Goal: Entertainment & Leisure: Consume media (video, audio)

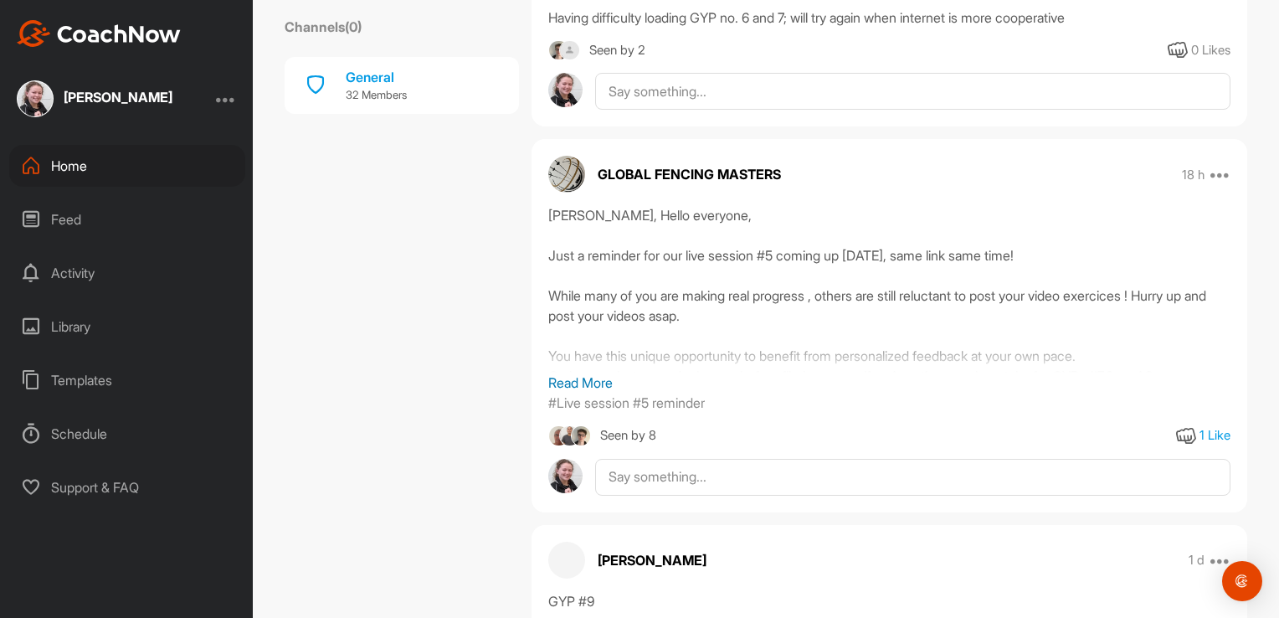
scroll to position [2665, 0]
click at [590, 373] on p "Read More" at bounding box center [889, 382] width 682 height 20
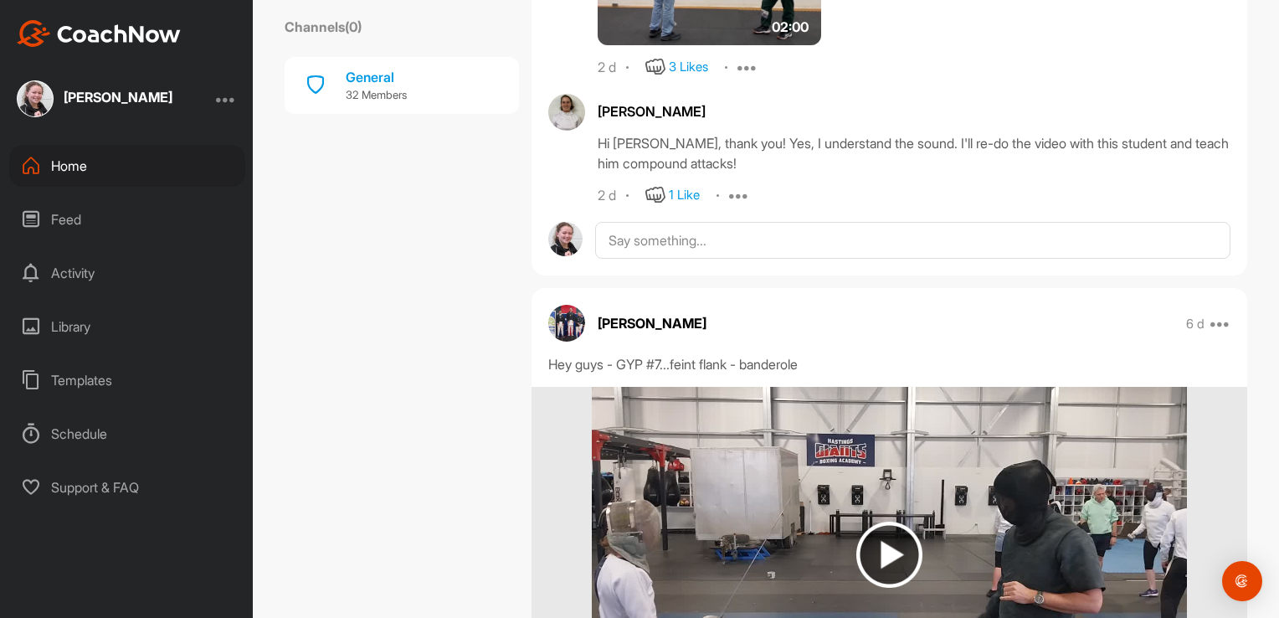
scroll to position [9111, 0]
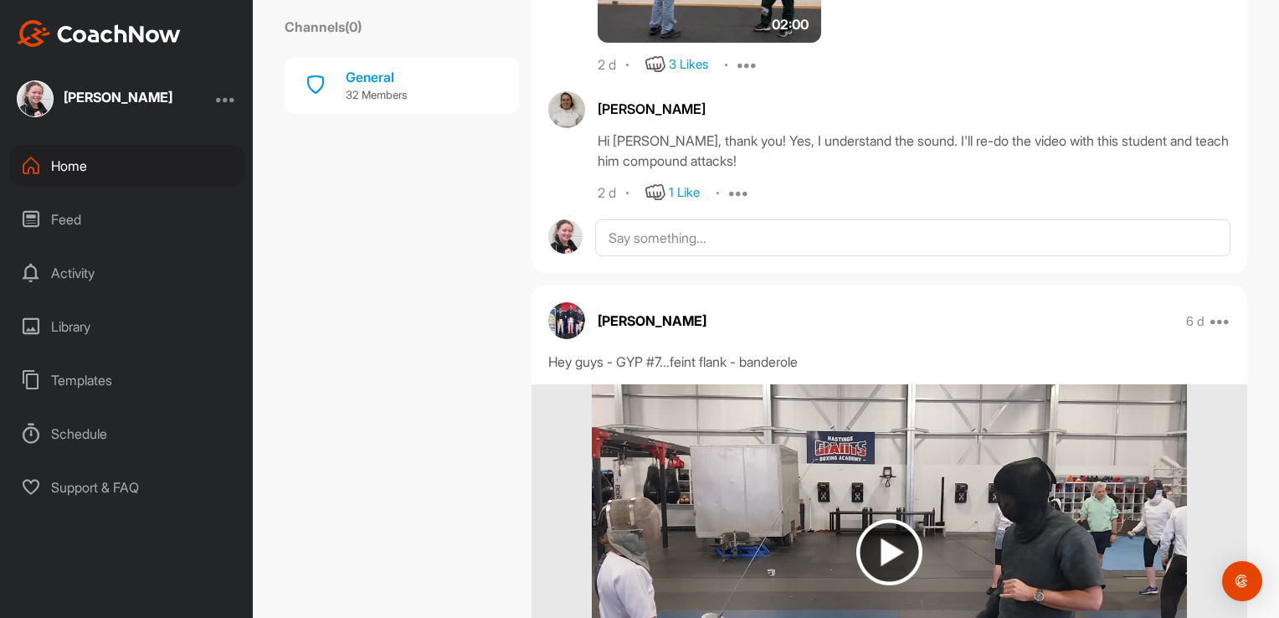
click at [100, 269] on div "Activity" at bounding box center [127, 273] width 236 height 42
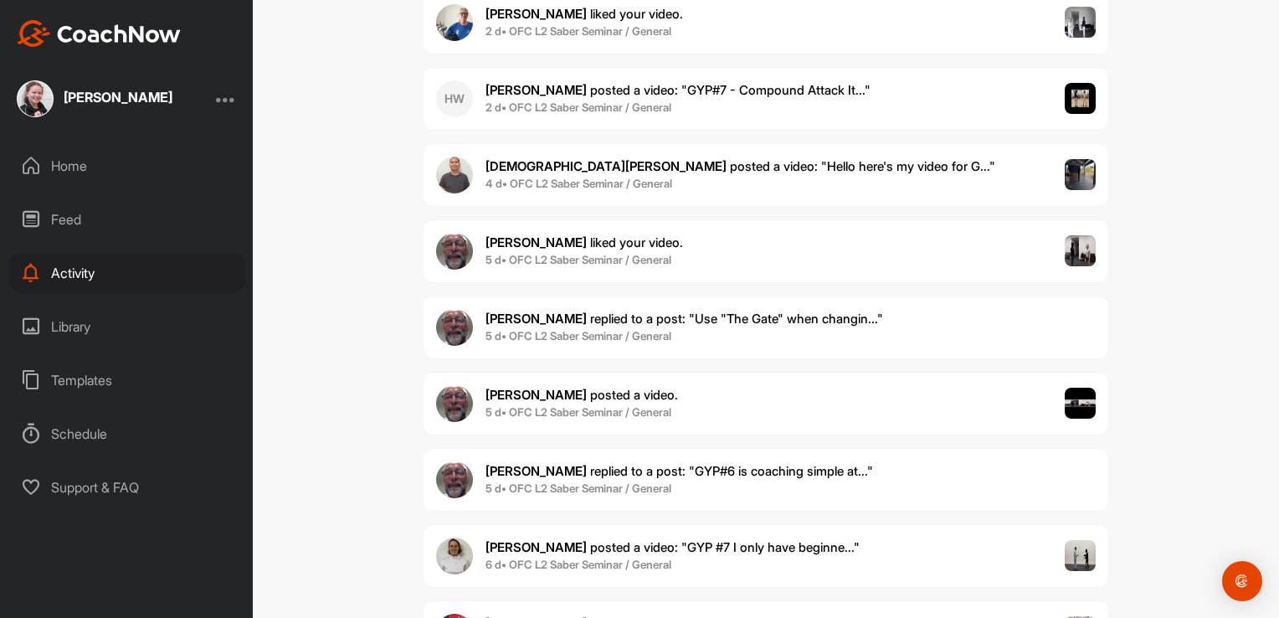
scroll to position [1179, 0]
click at [589, 387] on span "[PERSON_NAME] posted a video ." at bounding box center [582, 395] width 193 height 16
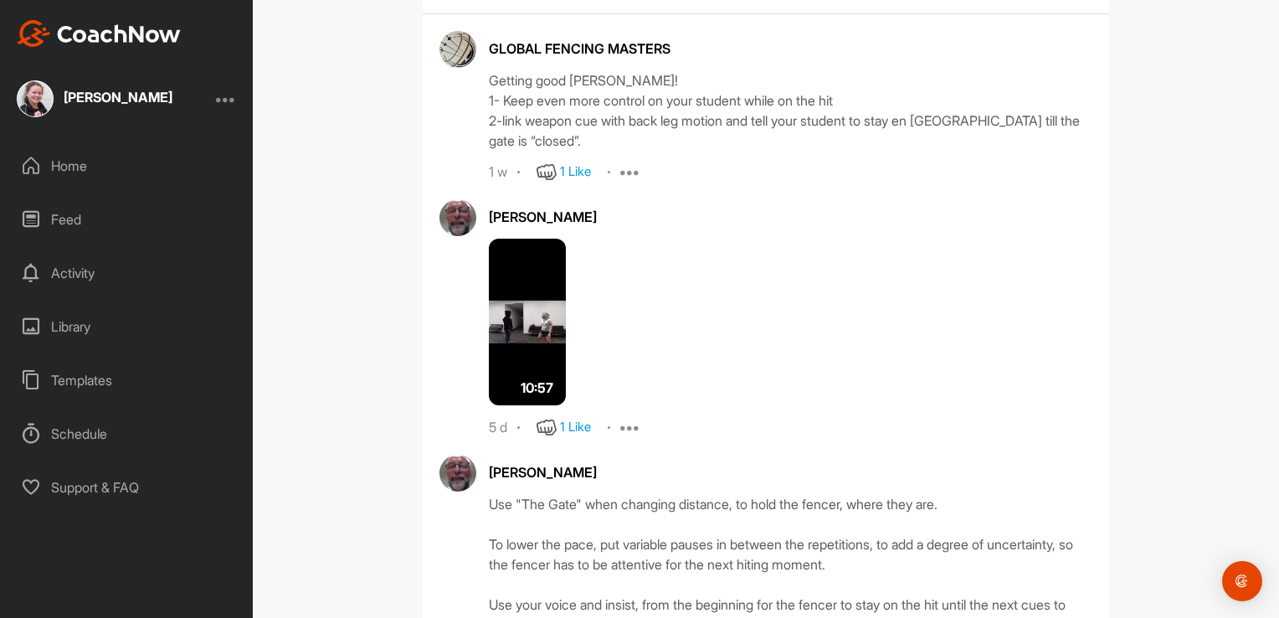
scroll to position [676, 0]
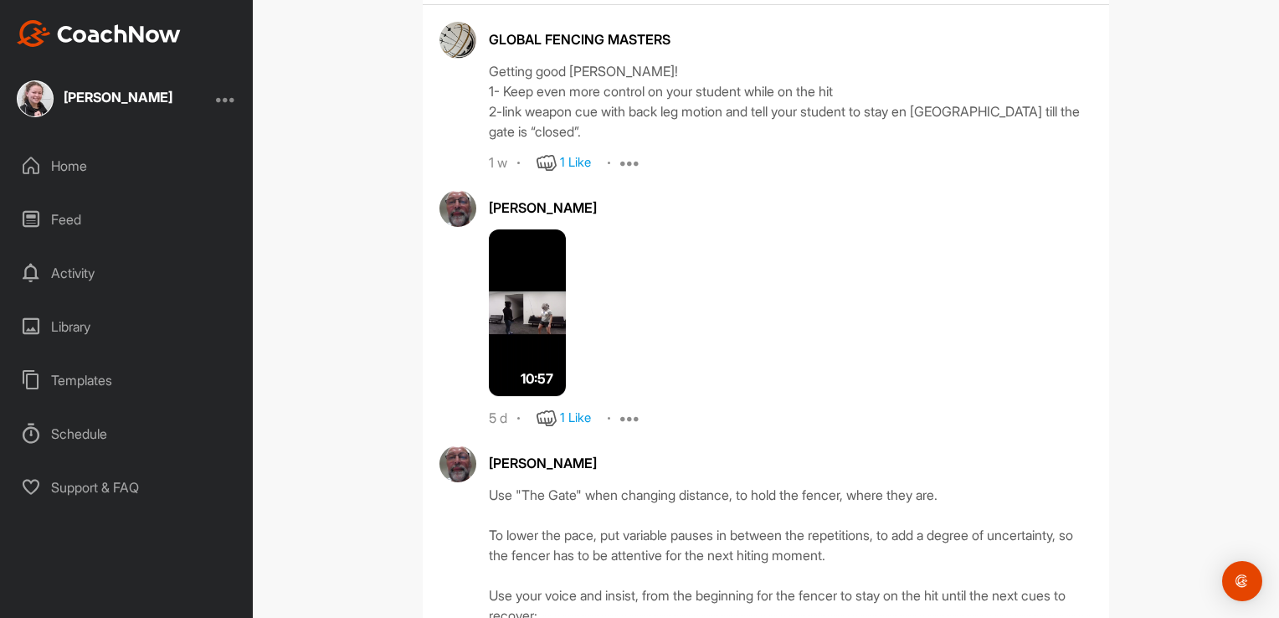
click at [522, 296] on img at bounding box center [527, 312] width 77 height 167
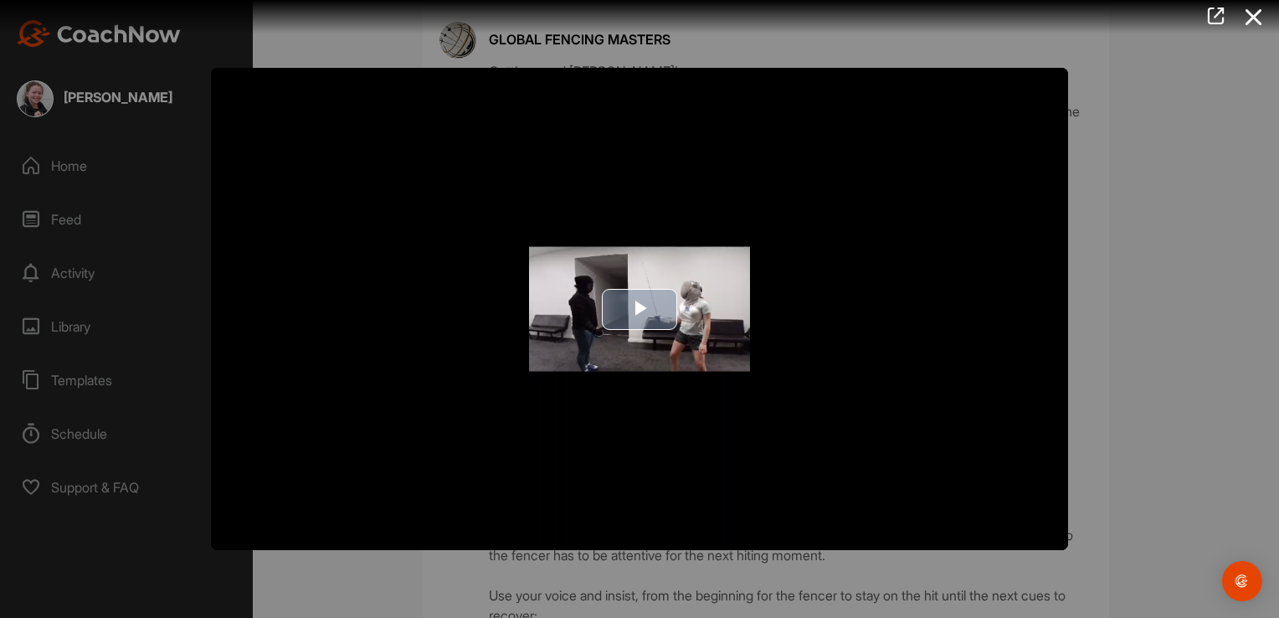
click at [640, 309] on span "Video Player" at bounding box center [640, 309] width 0 height 0
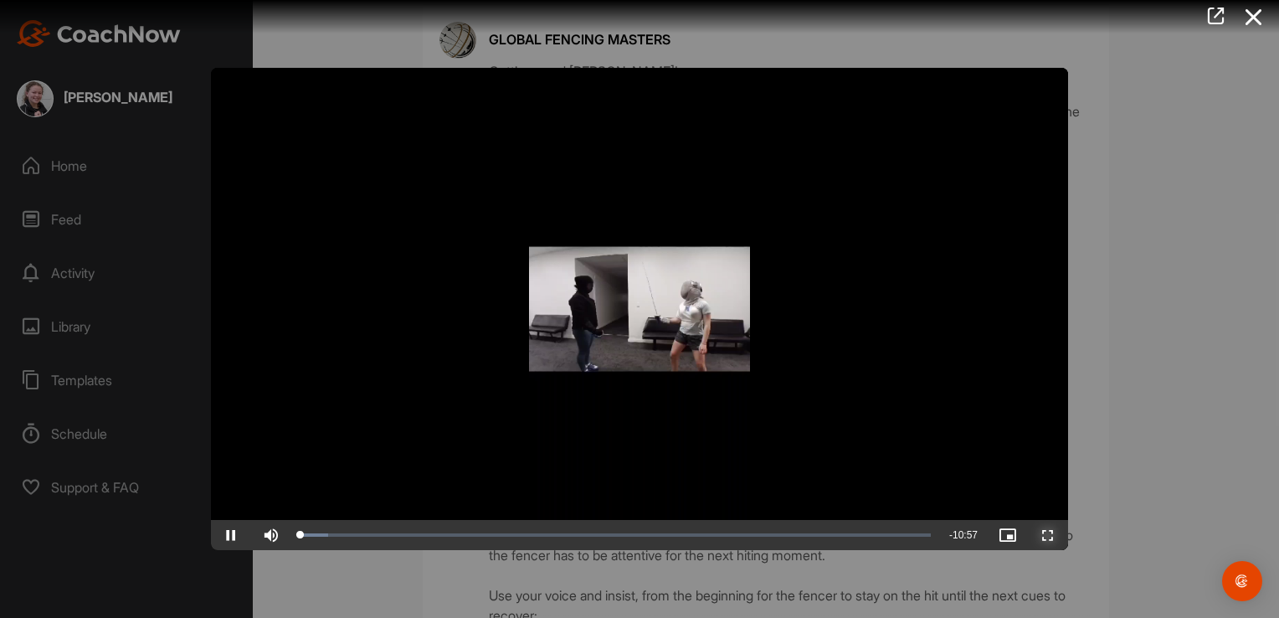
click at [1052, 535] on span "Video Player" at bounding box center [1048, 535] width 40 height 0
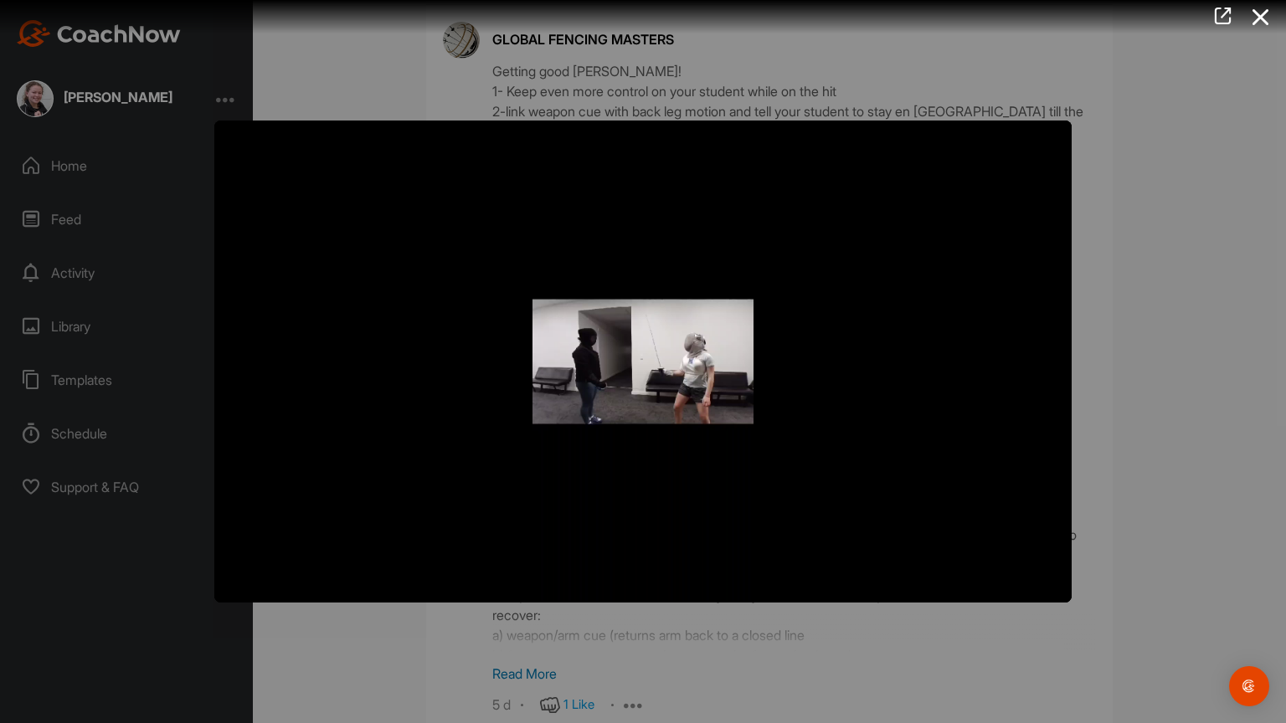
click at [1056, 591] on video "Video Player" at bounding box center [642, 362] width 857 height 482
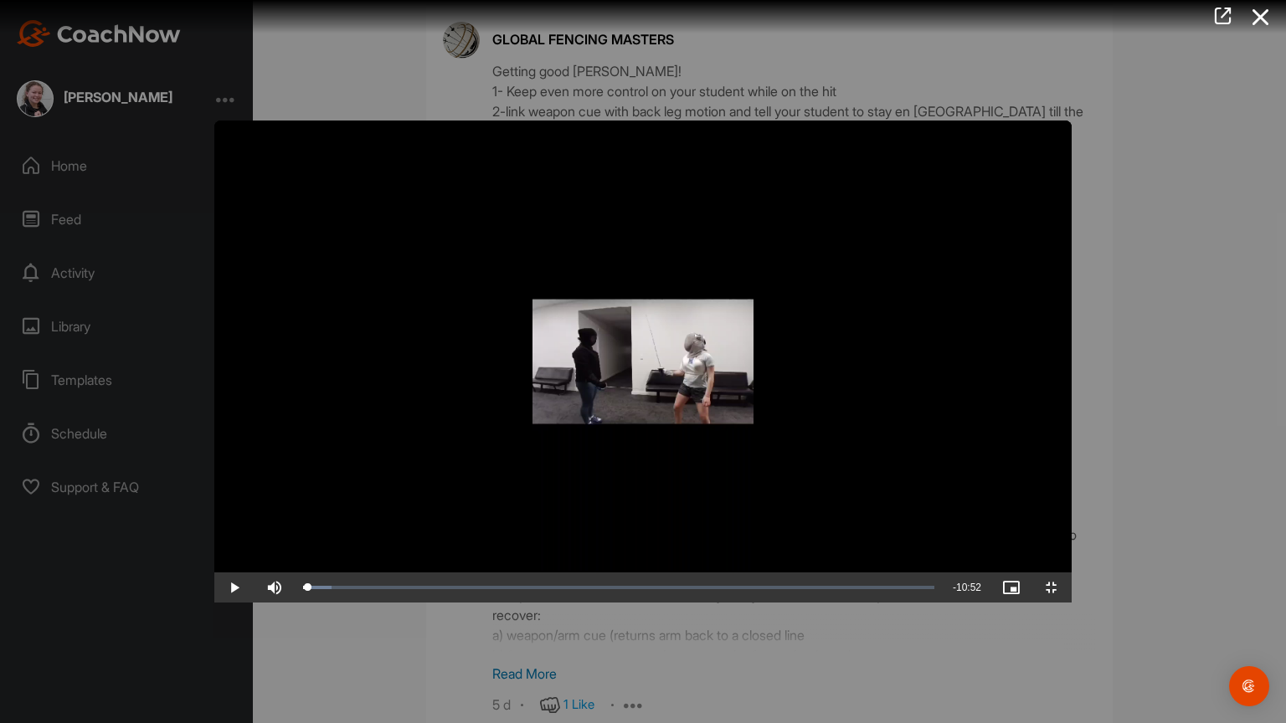
click at [943, 528] on video "Video Player" at bounding box center [642, 362] width 857 height 482
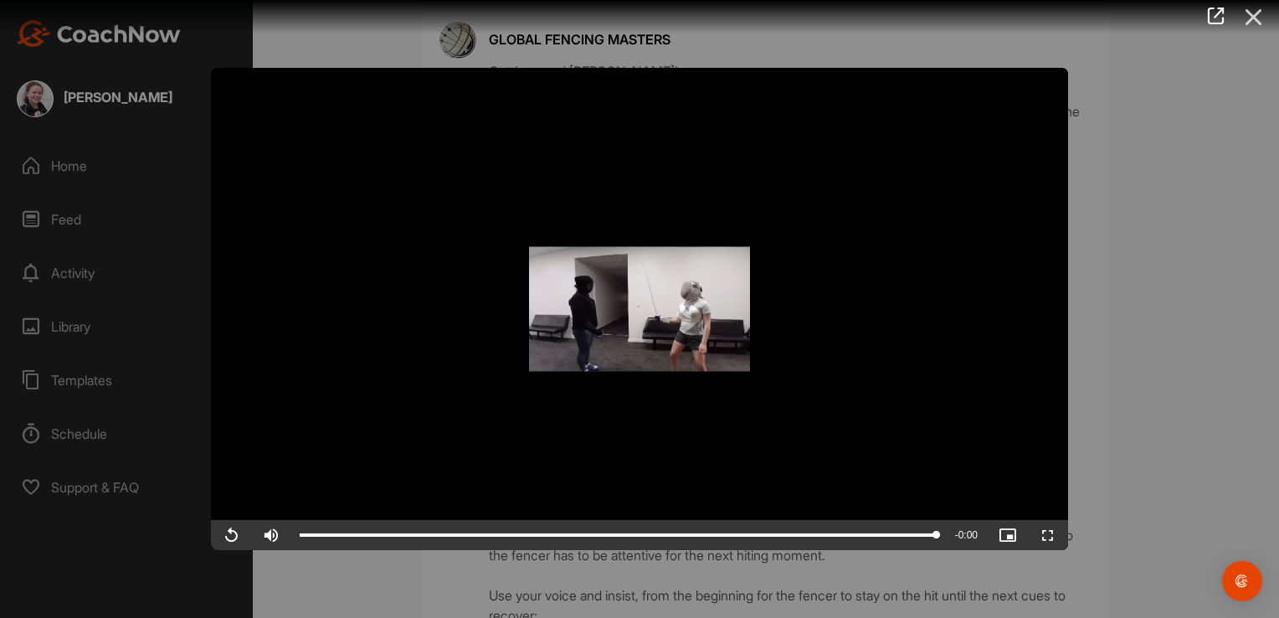
click at [1262, 19] on icon at bounding box center [1254, 17] width 39 height 31
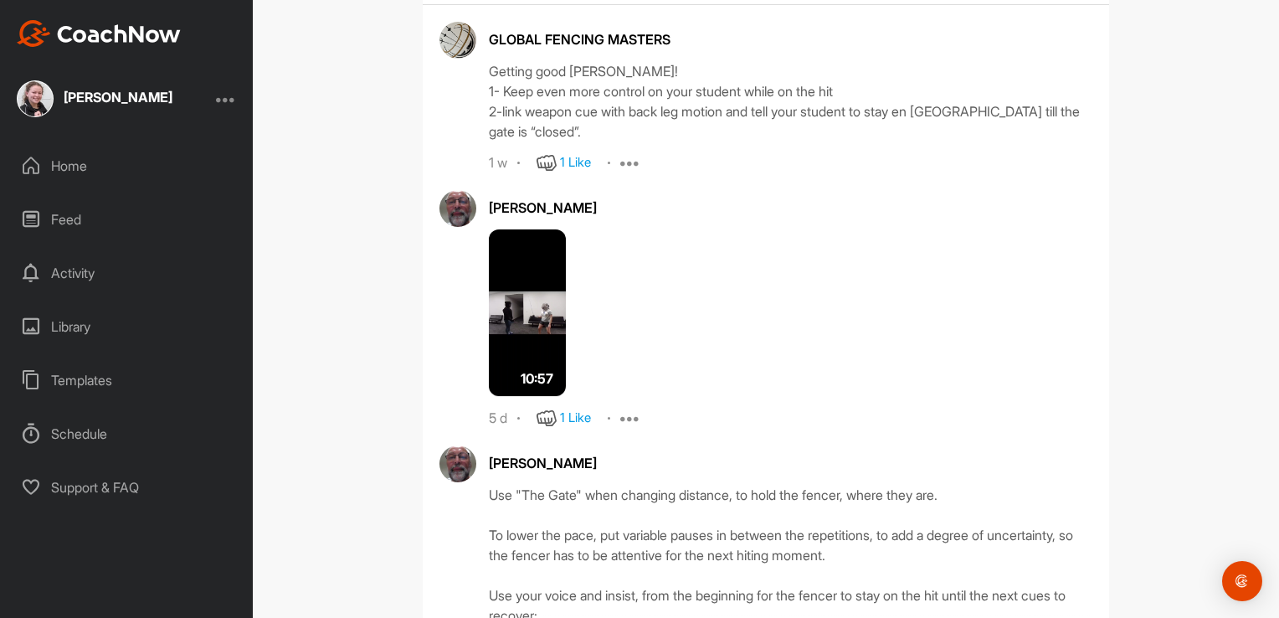
scroll to position [881, 0]
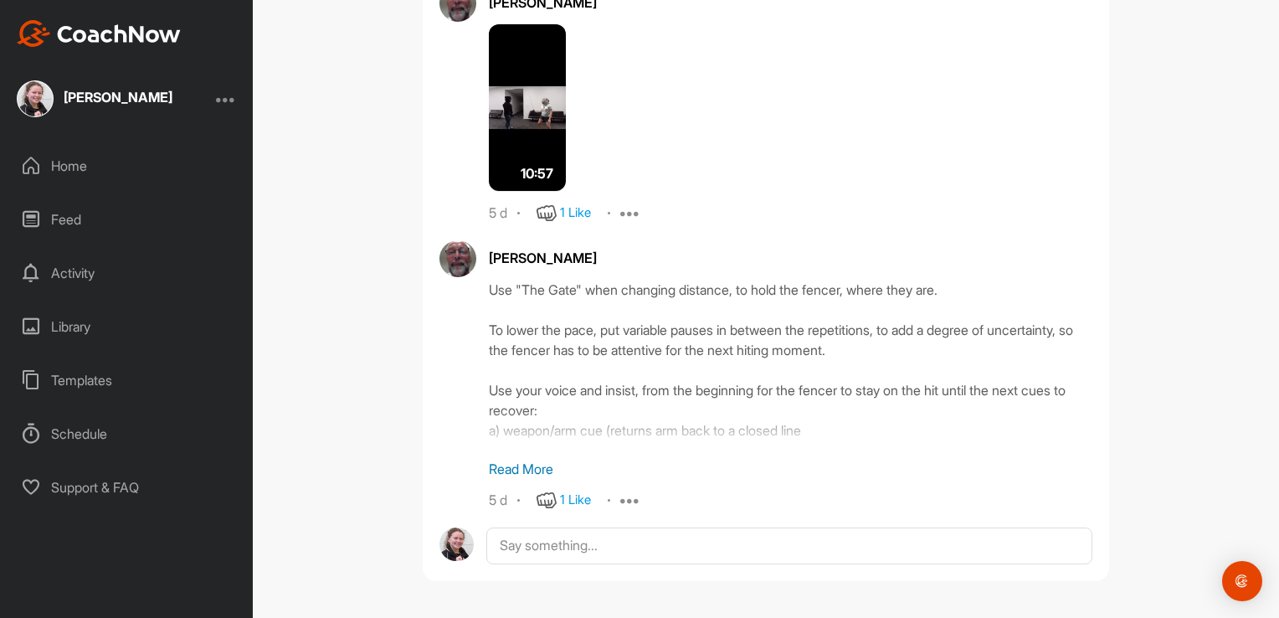
click at [78, 277] on div "Activity" at bounding box center [127, 273] width 236 height 42
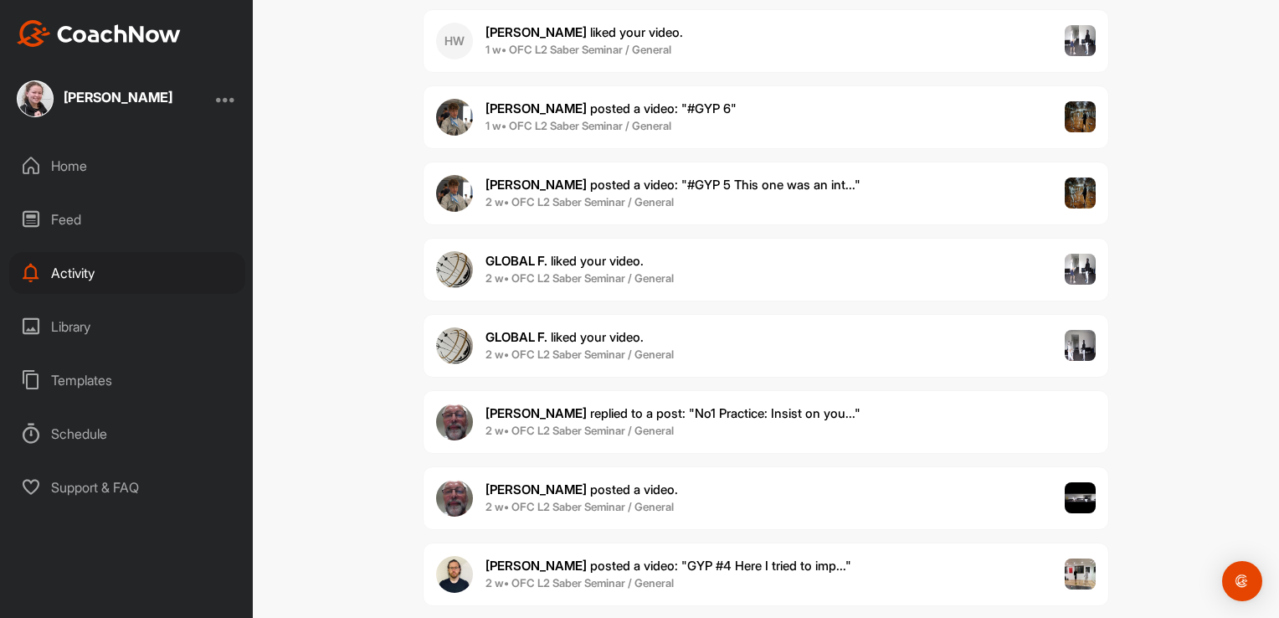
scroll to position [2340, 0]
click at [599, 465] on div "[PERSON_NAME] posted a video . 2 w • OFC L2 Saber Seminar / General" at bounding box center [766, 497] width 686 height 64
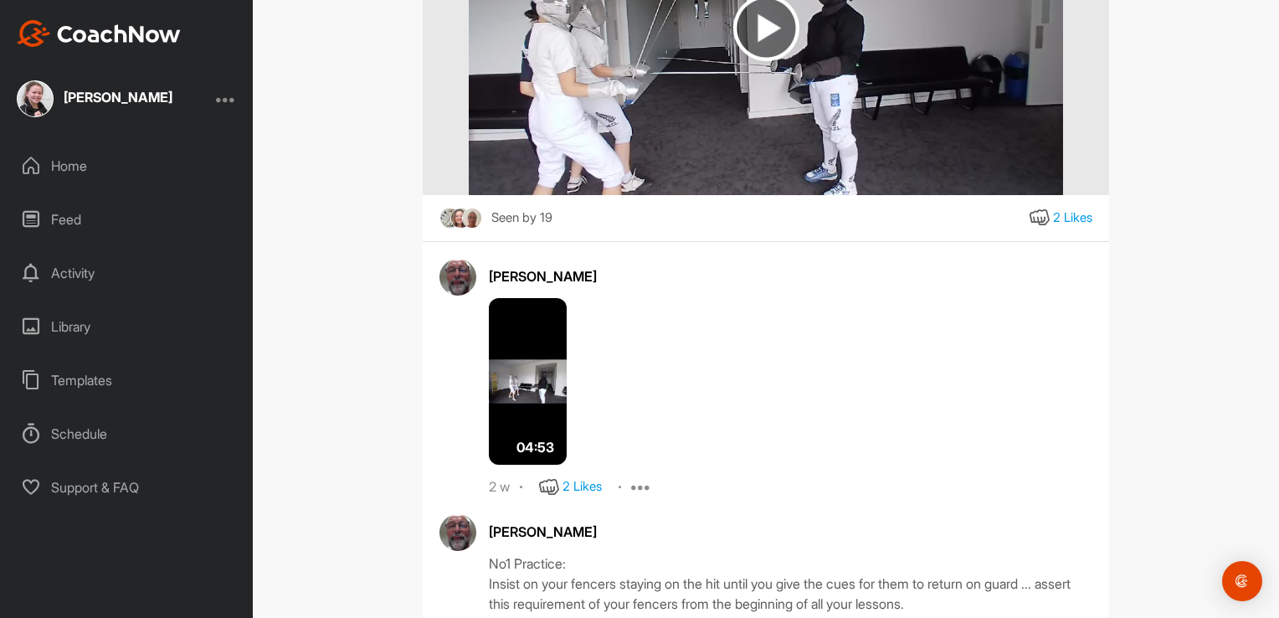
scroll to position [527, 0]
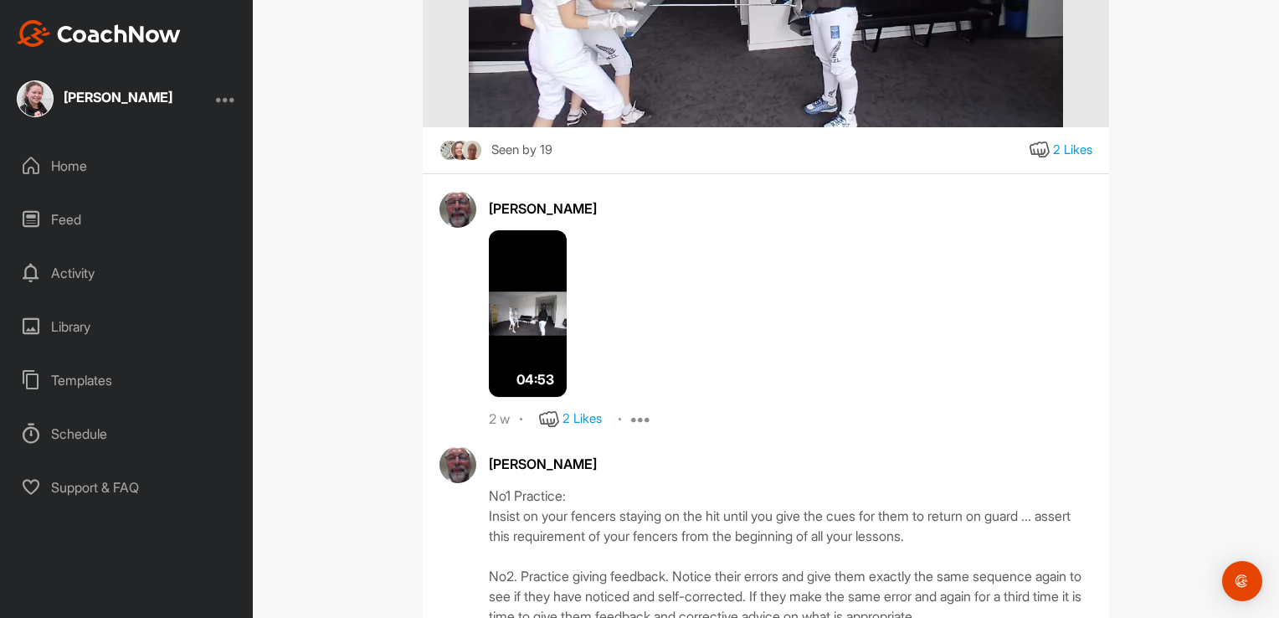
click at [77, 159] on div "Home" at bounding box center [127, 166] width 236 height 42
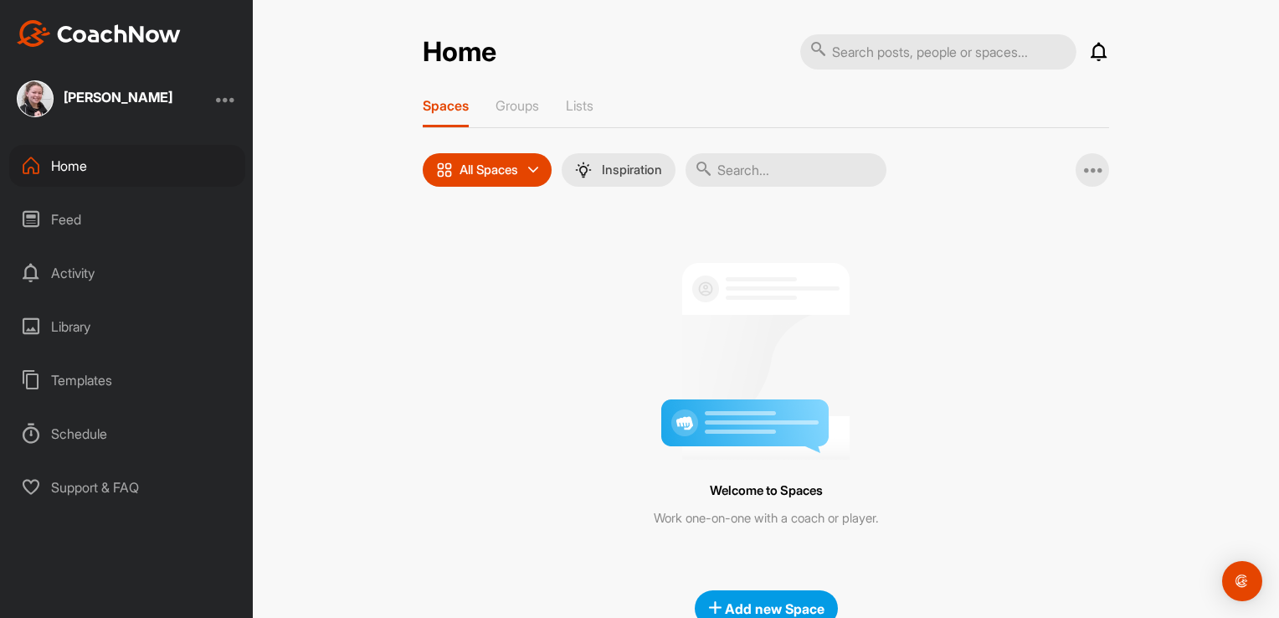
click at [137, 216] on div "Feed" at bounding box center [127, 219] width 236 height 42
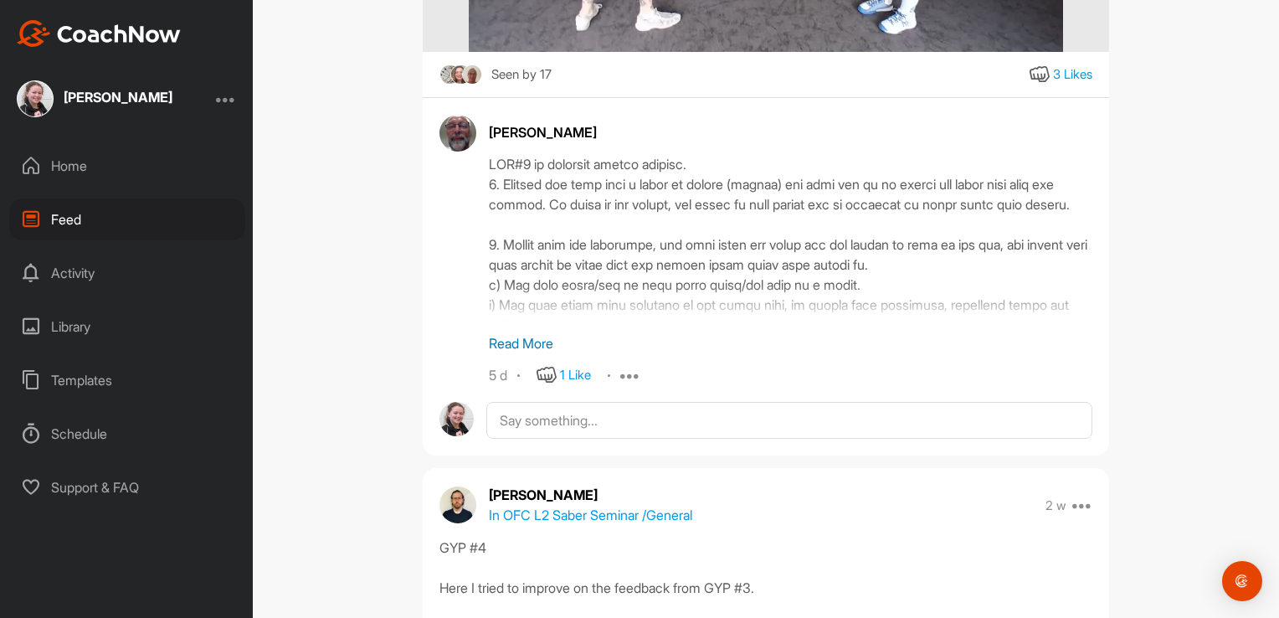
scroll to position [17600, 0]
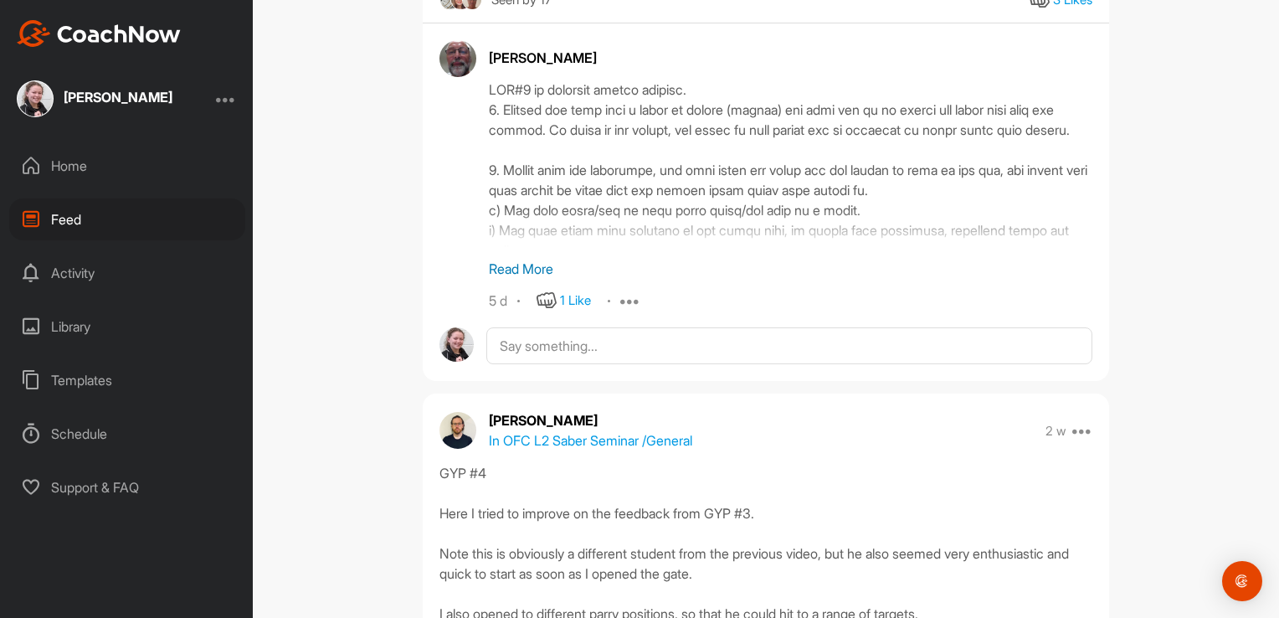
click at [534, 259] on p "Read More" at bounding box center [791, 269] width 604 height 20
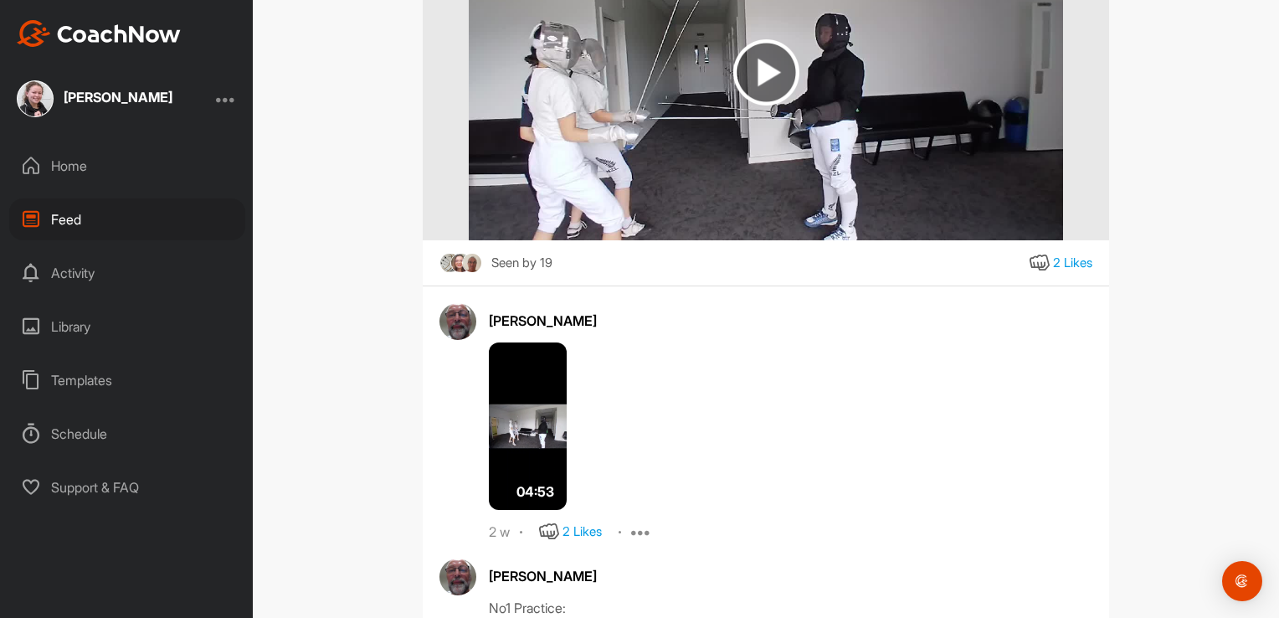
scroll to position [19819, 0]
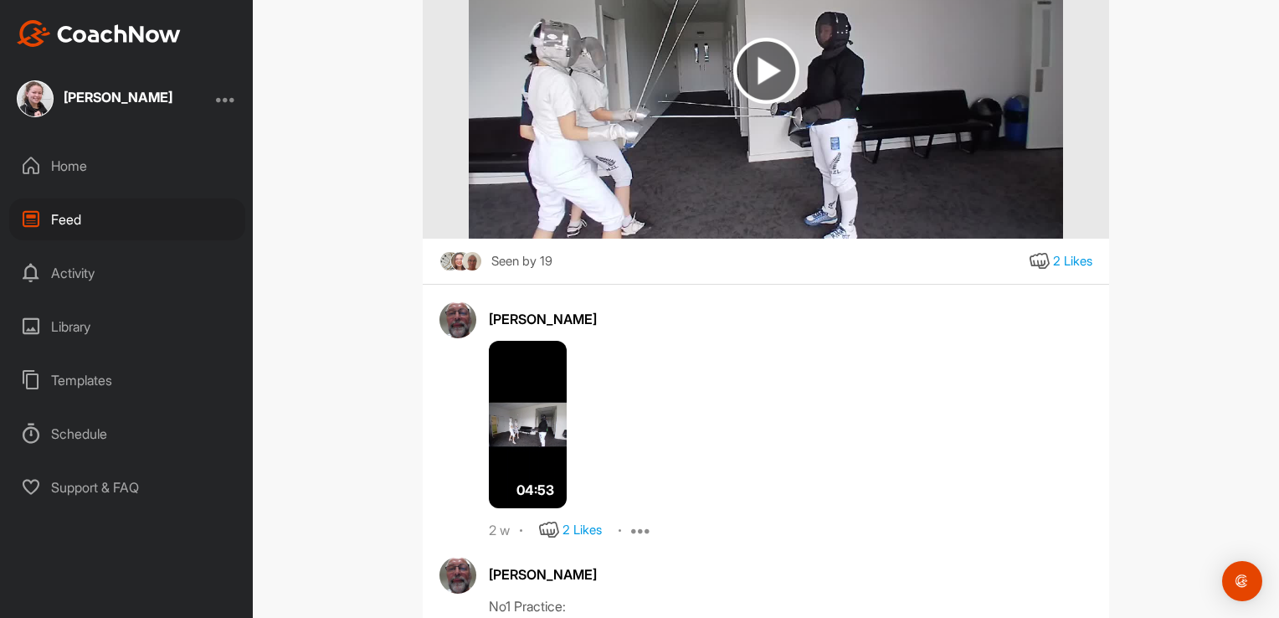
click at [542, 481] on img at bounding box center [528, 424] width 78 height 167
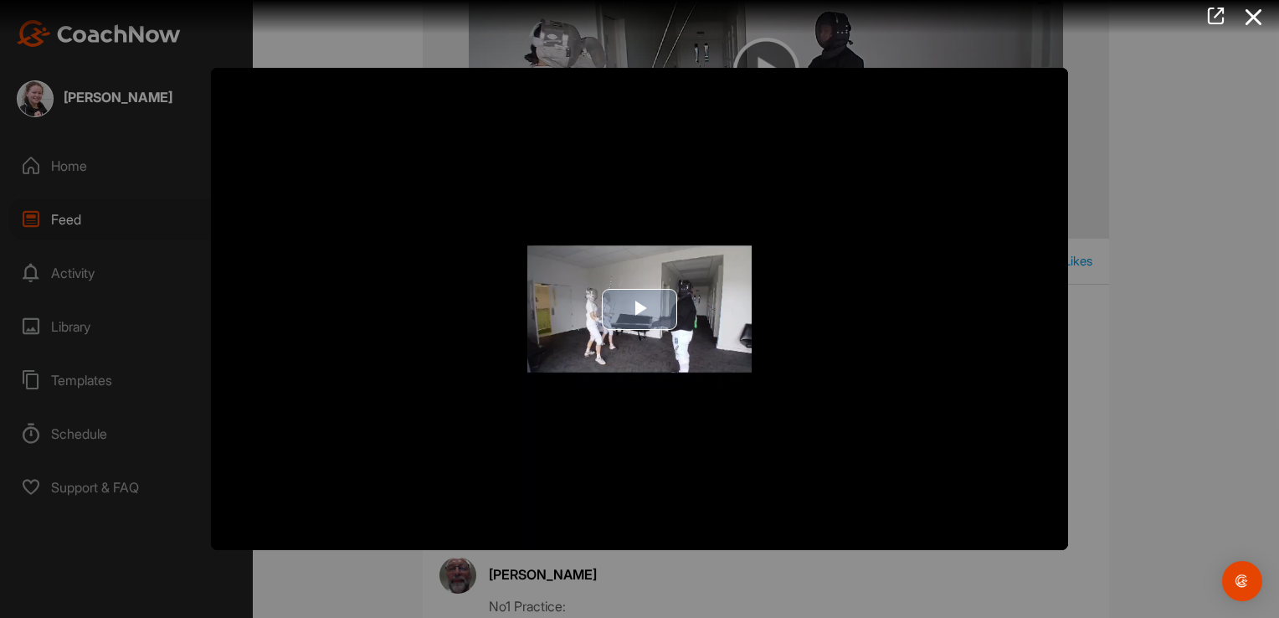
click at [640, 309] on span "Video Player" at bounding box center [640, 309] width 0 height 0
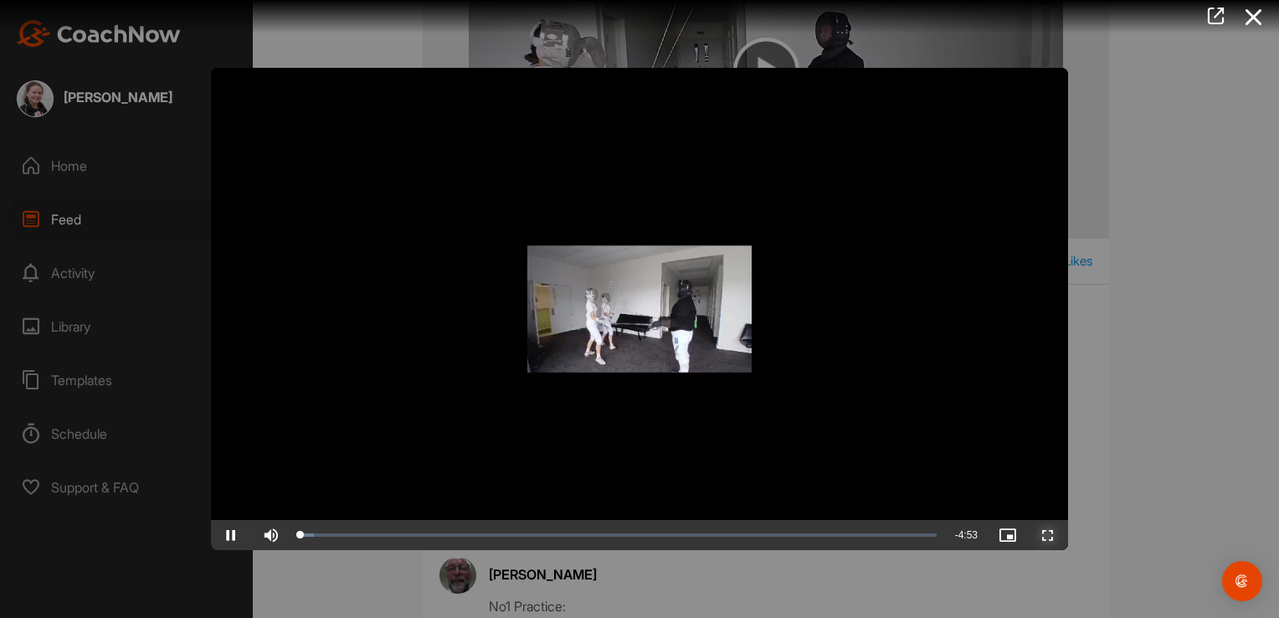
click at [1046, 535] on span "Video Player" at bounding box center [1048, 535] width 40 height 0
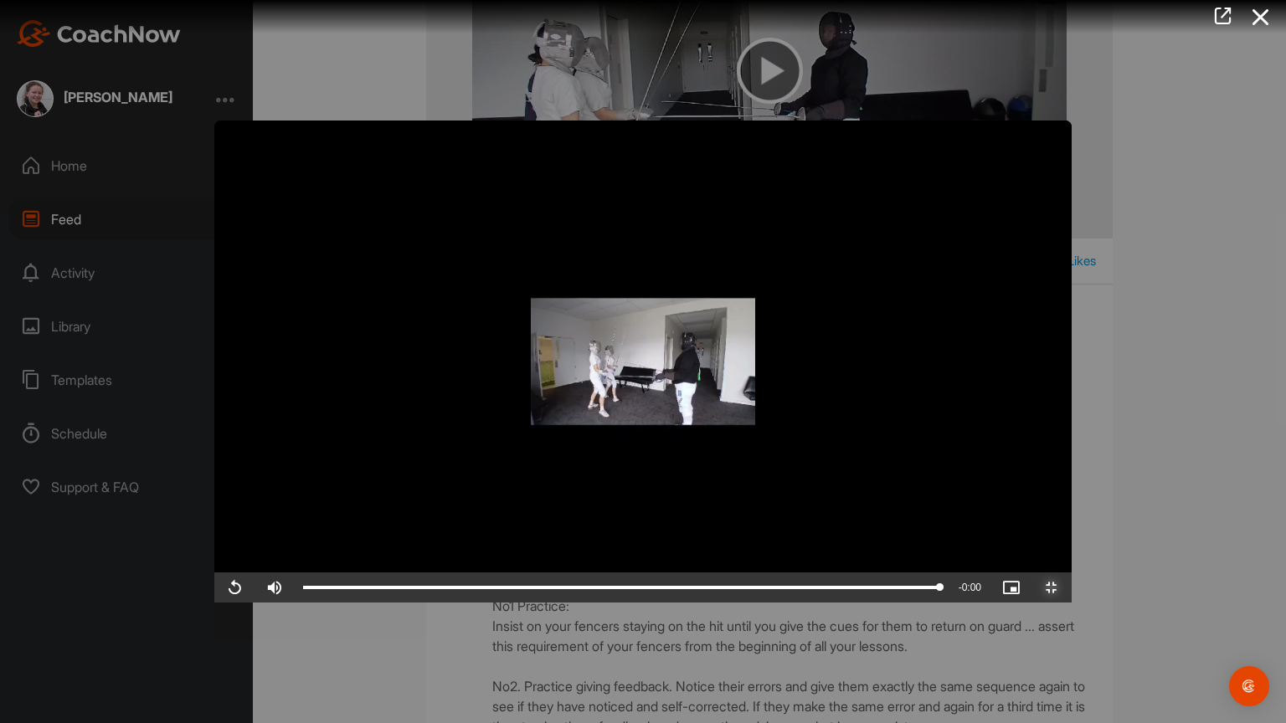
click at [1072, 588] on span "Video Player" at bounding box center [1051, 588] width 40 height 0
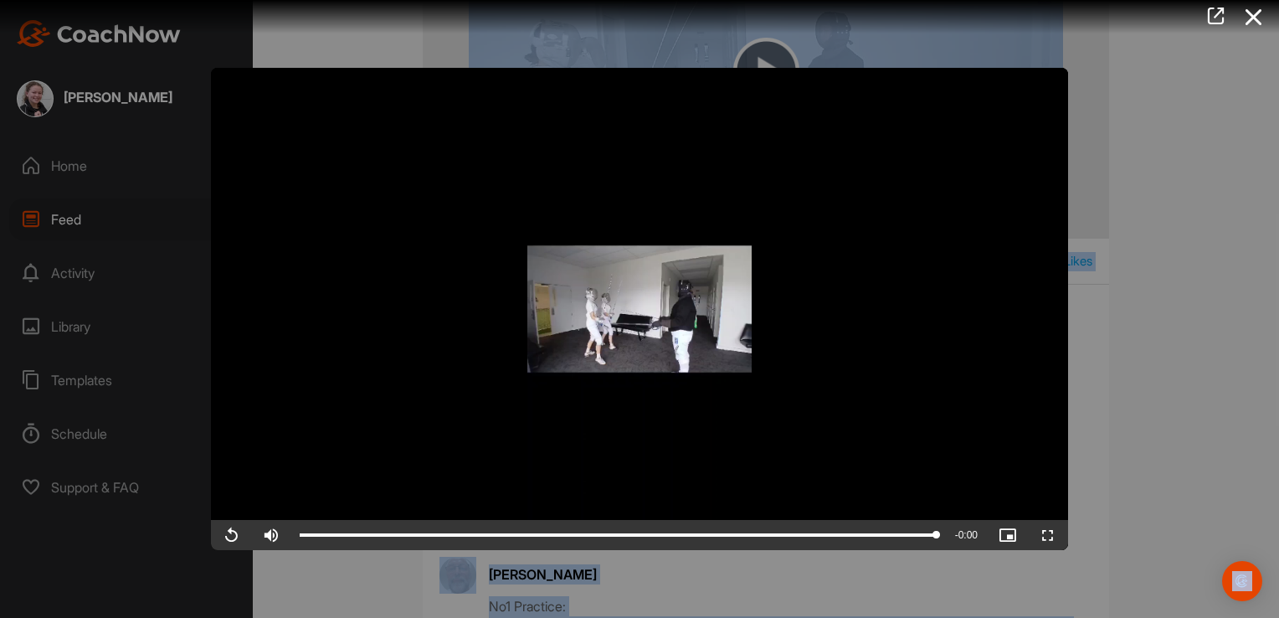
click at [1278, 179] on html "[PERSON_NAME] Home Feed Activity Library Templates Schedule Support & FAQ + Cre…" at bounding box center [639, 309] width 1279 height 618
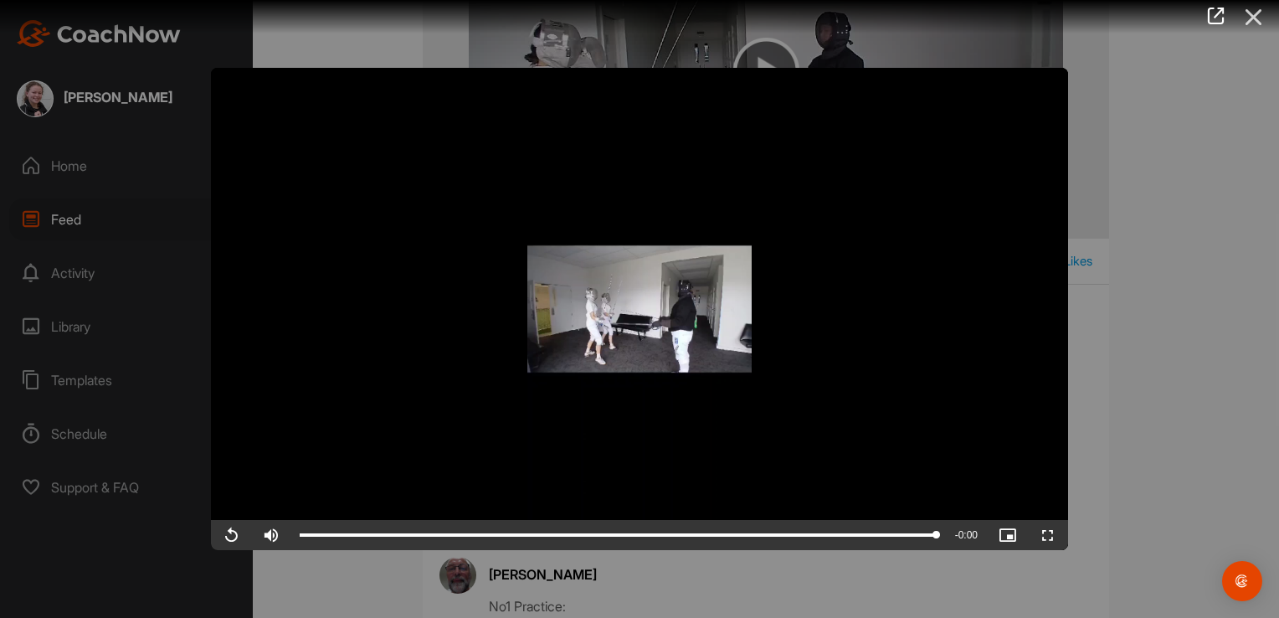
drag, startPoint x: 1282, startPoint y: 179, endPoint x: 1256, endPoint y: 18, distance: 163.6
click at [1256, 18] on icon at bounding box center [1254, 17] width 39 height 31
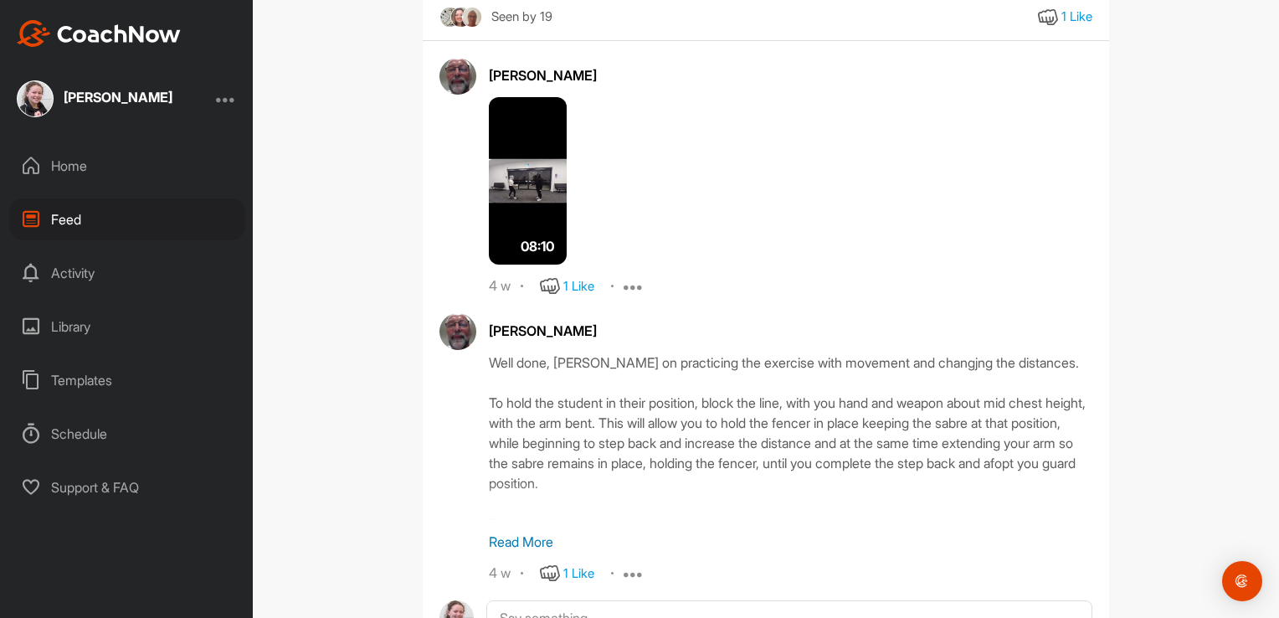
scroll to position [56369, 0]
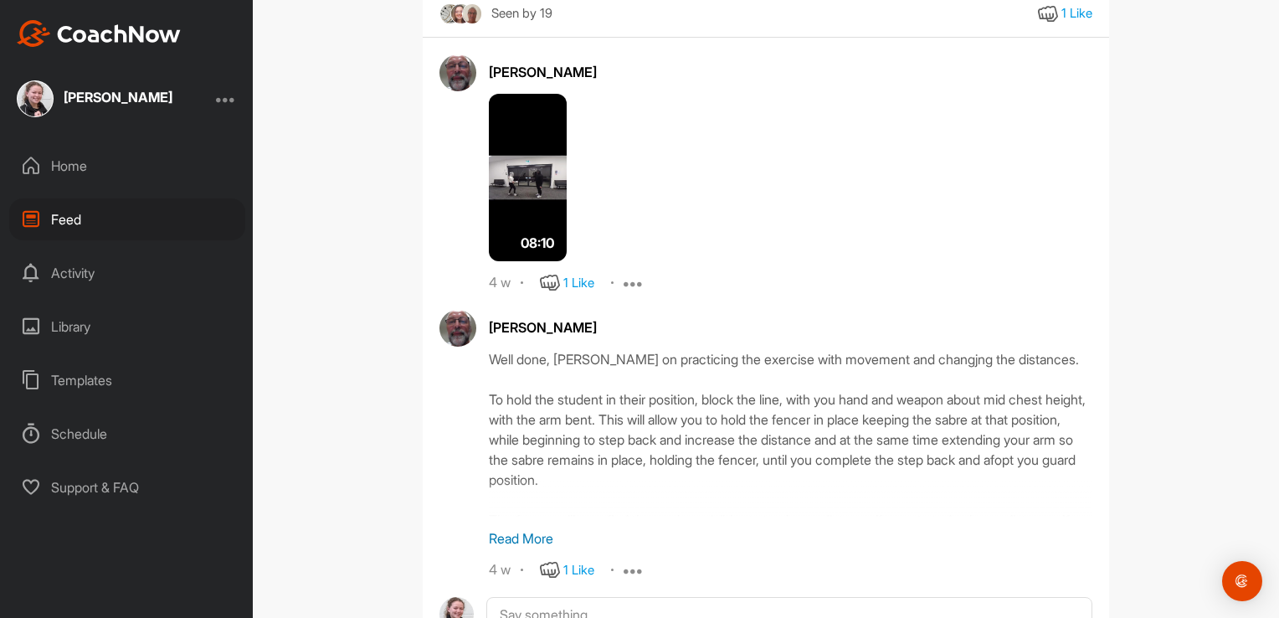
click at [510, 261] on img at bounding box center [528, 177] width 78 height 167
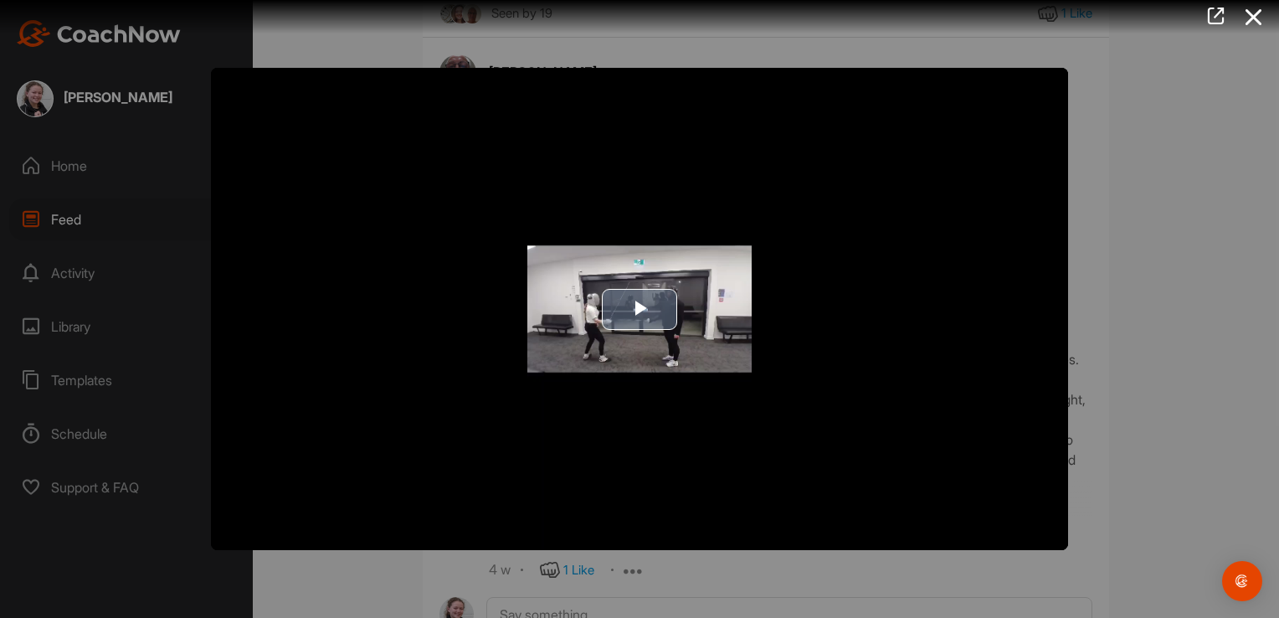
click at [640, 309] on span "Video Player" at bounding box center [640, 309] width 0 height 0
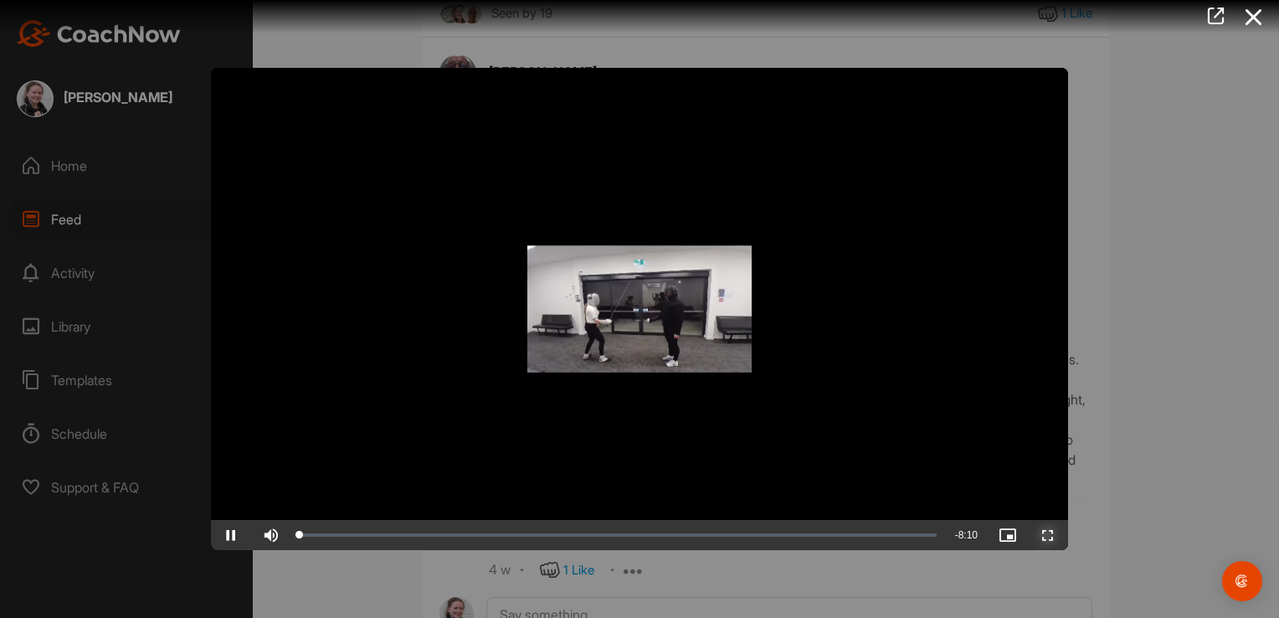
click at [1046, 535] on span "Video Player" at bounding box center [1048, 535] width 40 height 0
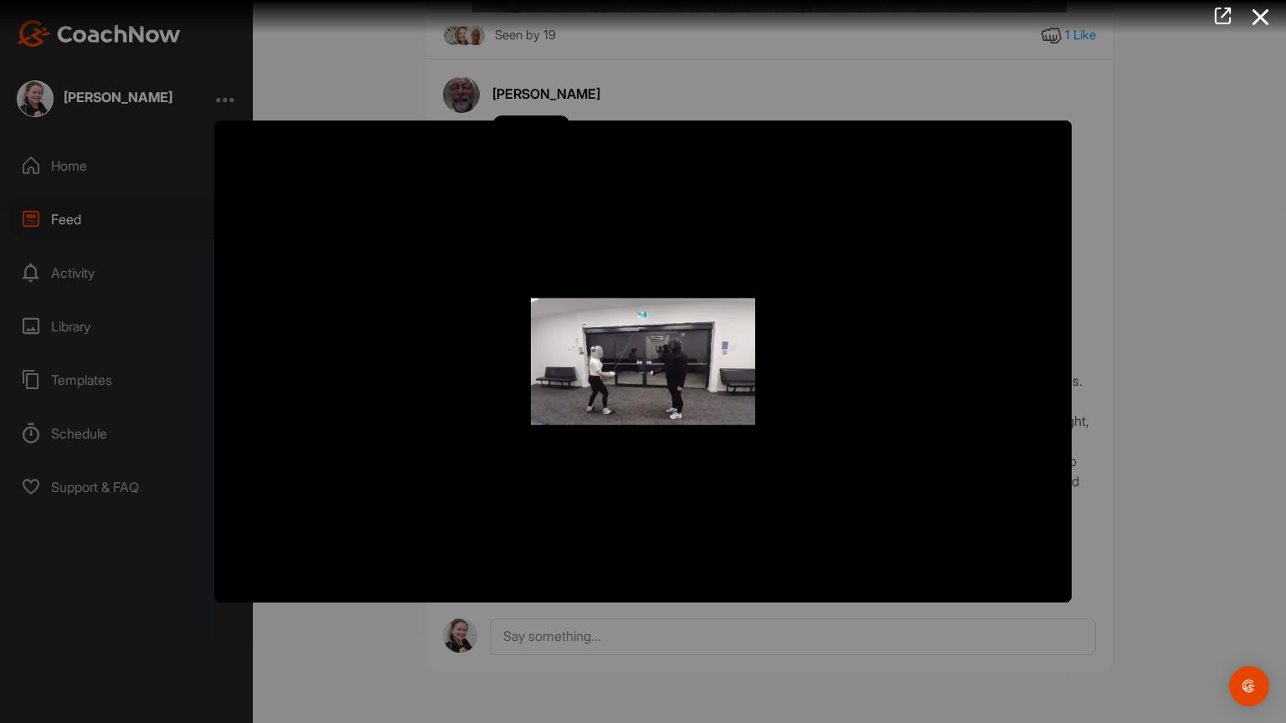
click at [1031, 573] on button "Exit Fullscreen" at bounding box center [1051, 588] width 40 height 30
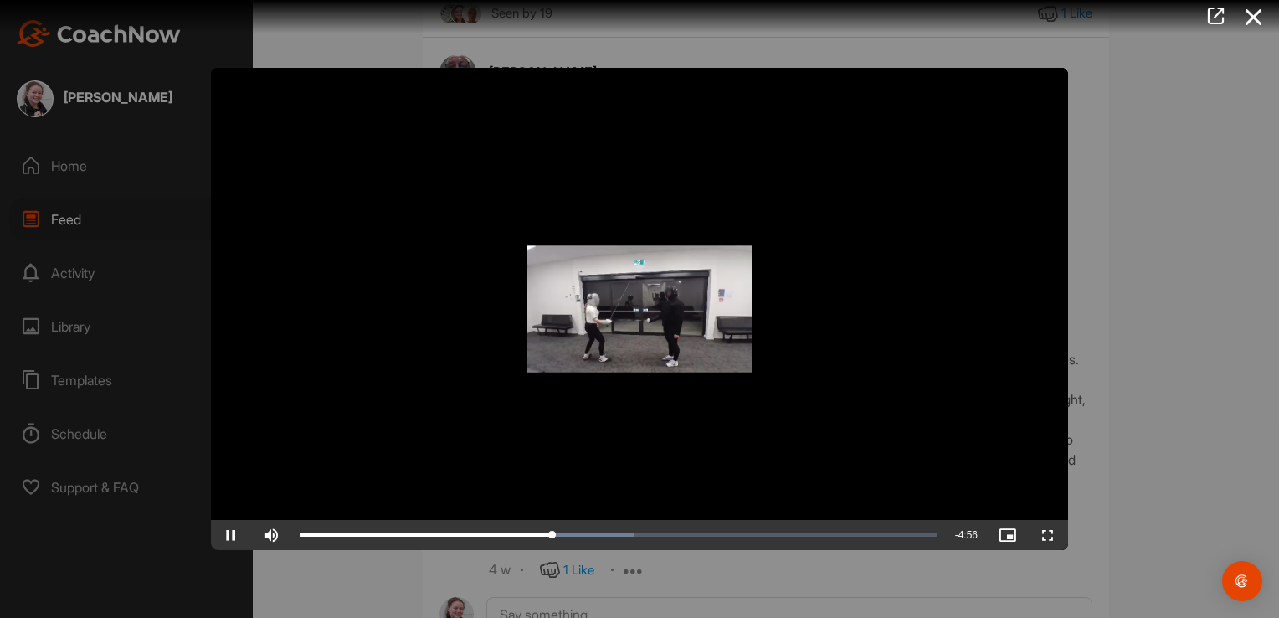
click at [995, 321] on video "Video Player" at bounding box center [639, 309] width 857 height 482
click at [1052, 535] on span "Video Player" at bounding box center [1048, 535] width 40 height 0
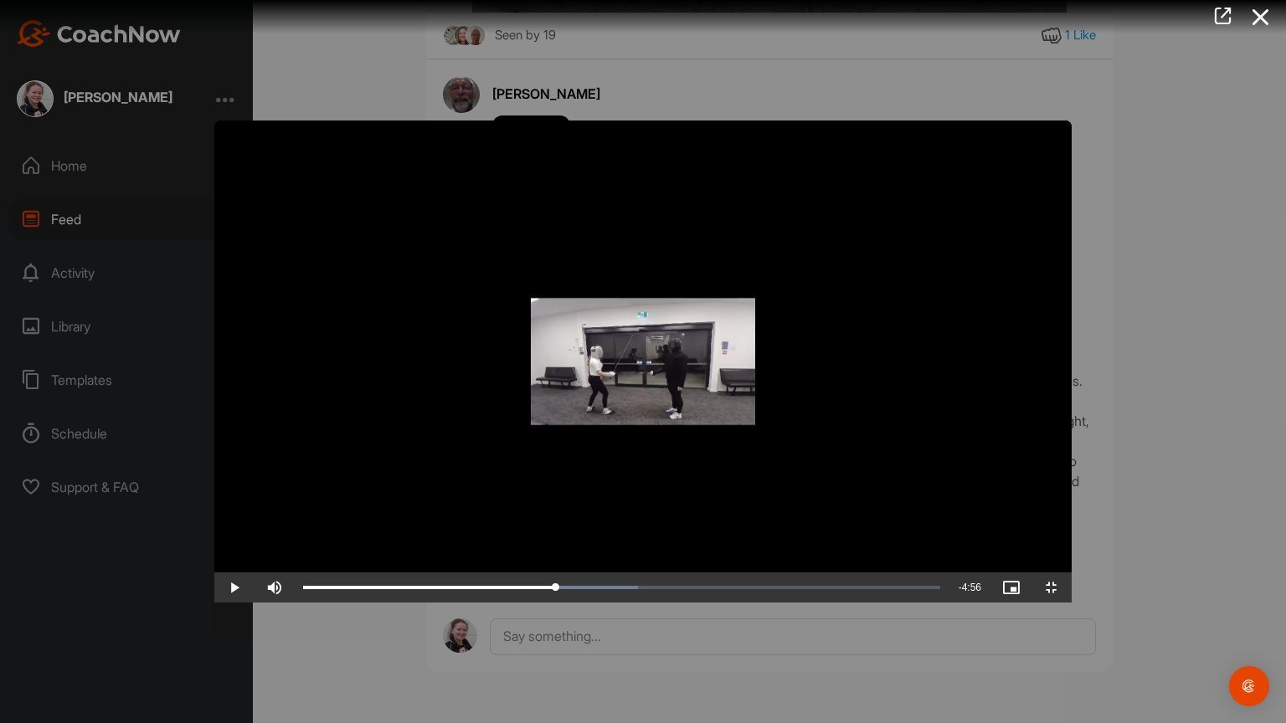
click at [889, 426] on video "Video Player" at bounding box center [642, 362] width 857 height 482
